Goal: Information Seeking & Learning: Learn about a topic

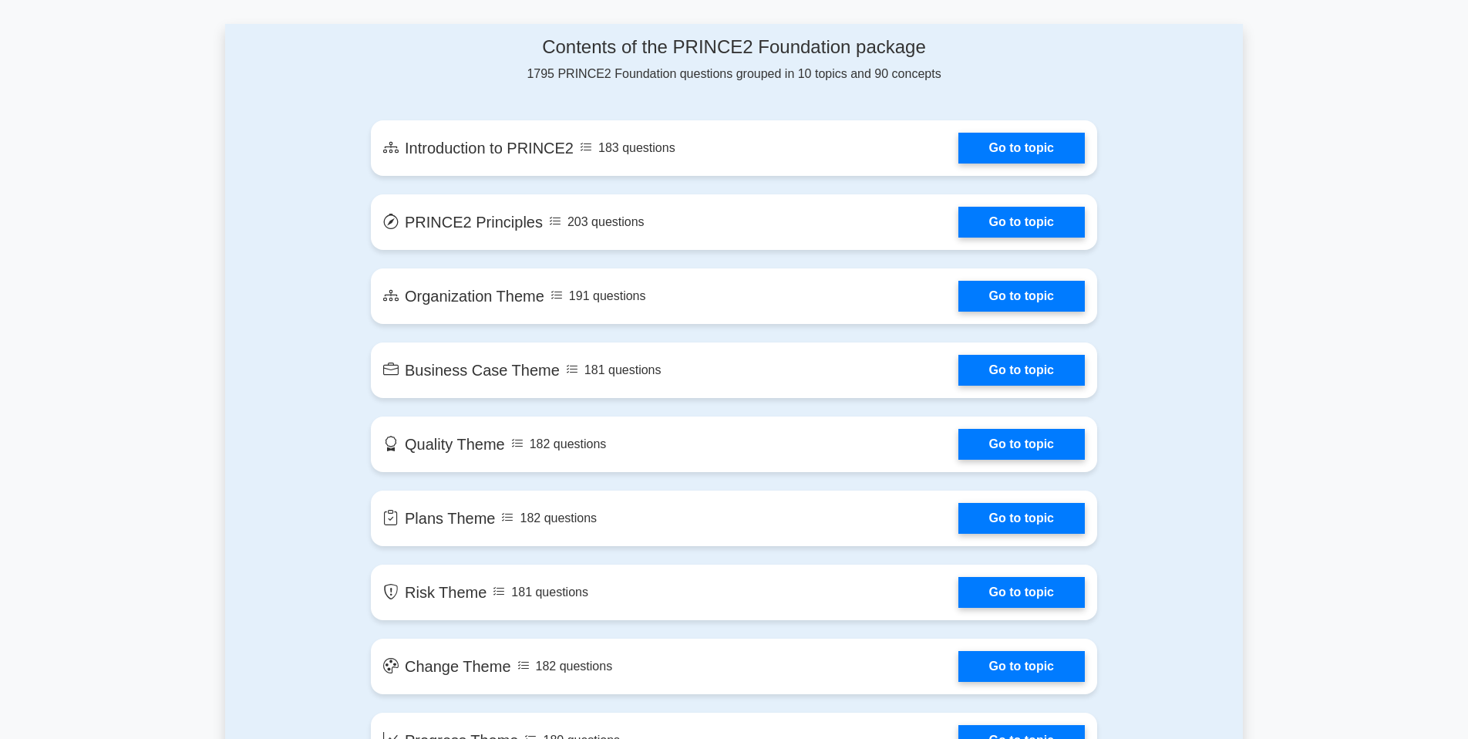
scroll to position [833, 0]
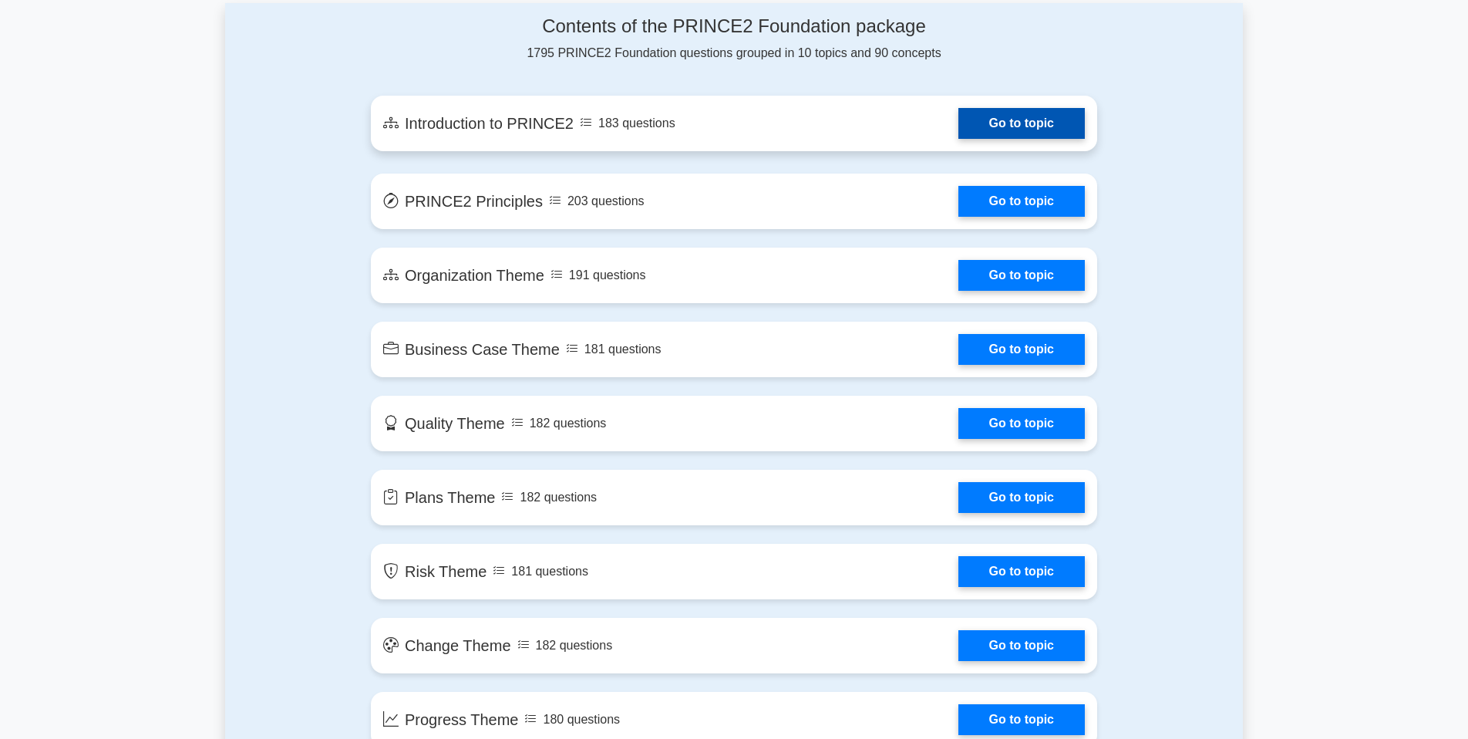
click at [1026, 131] on link "Go to topic" at bounding box center [1021, 123] width 126 height 31
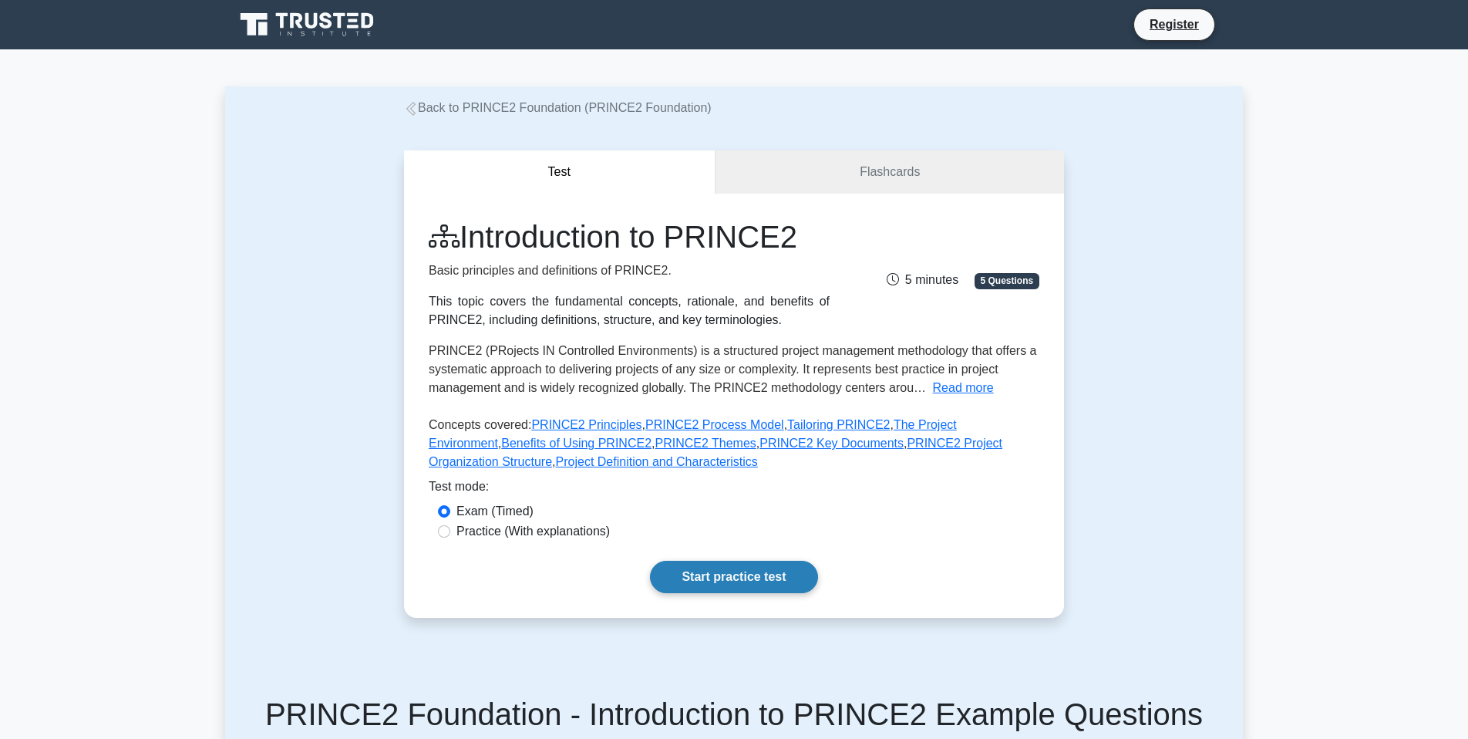
click at [721, 584] on link "Start practice test" at bounding box center [733, 577] width 167 height 32
